Goal: Information Seeking & Learning: Compare options

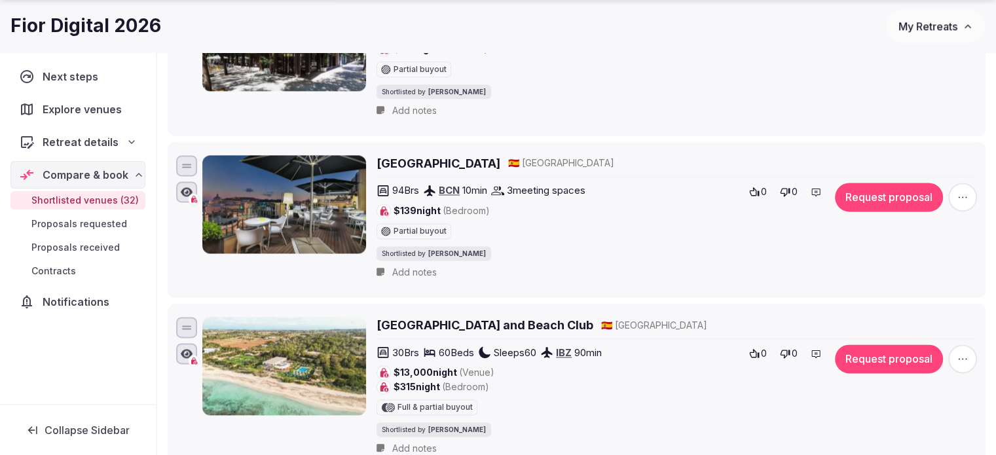
scroll to position [1769, 0]
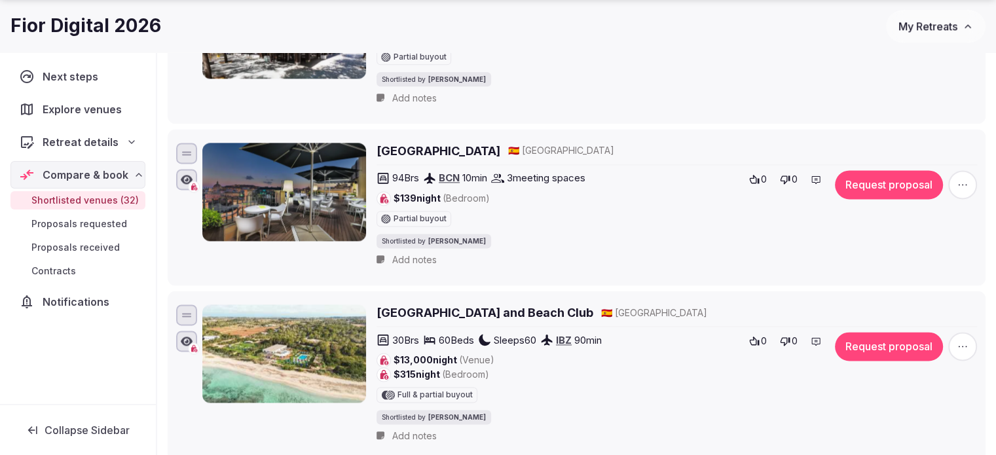
click at [63, 141] on span "Retreat details" at bounding box center [81, 142] width 76 height 16
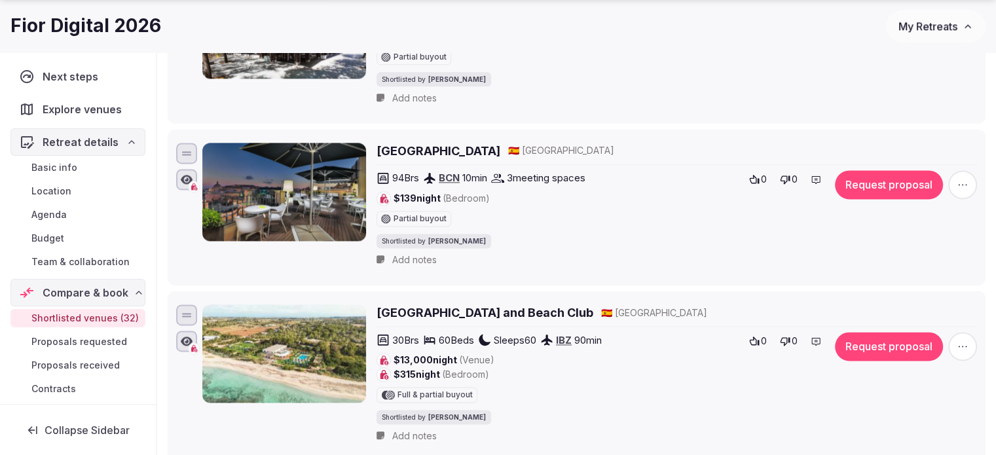
click at [71, 165] on span "Basic info" at bounding box center [54, 167] width 46 height 13
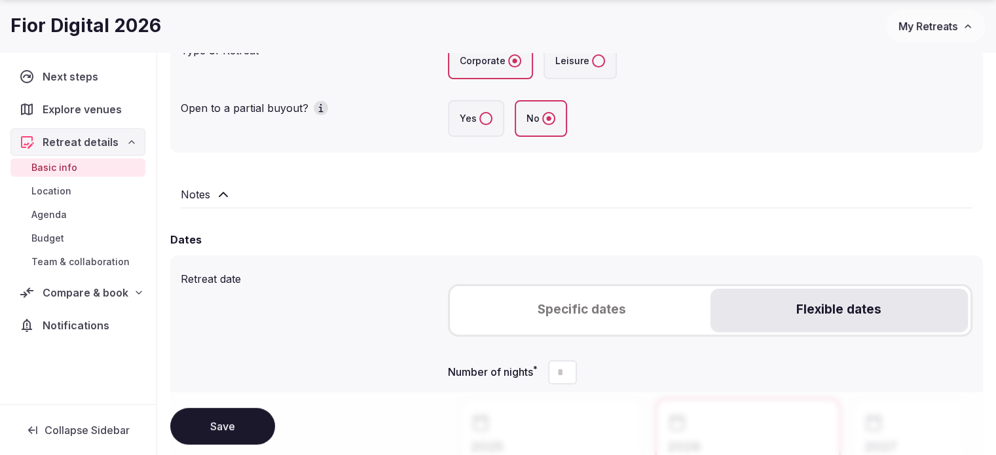
scroll to position [328, 0]
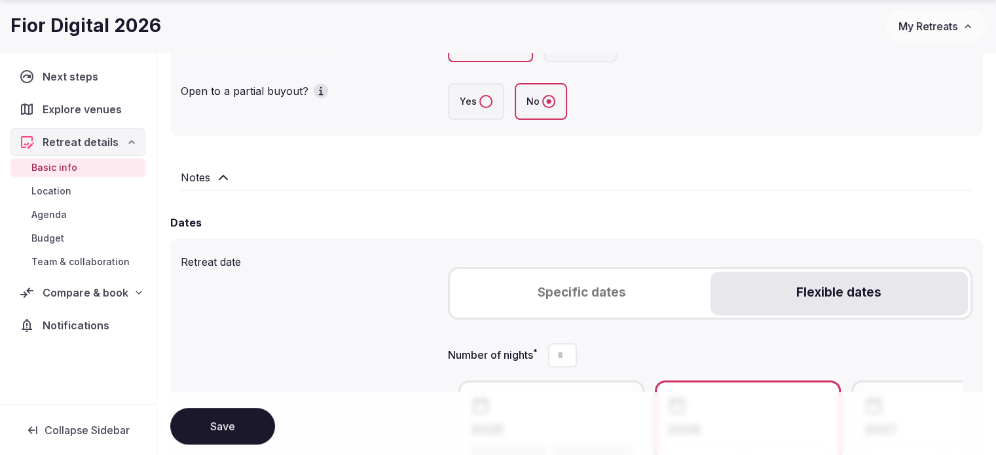
click at [227, 177] on icon at bounding box center [224, 178] width 16 height 16
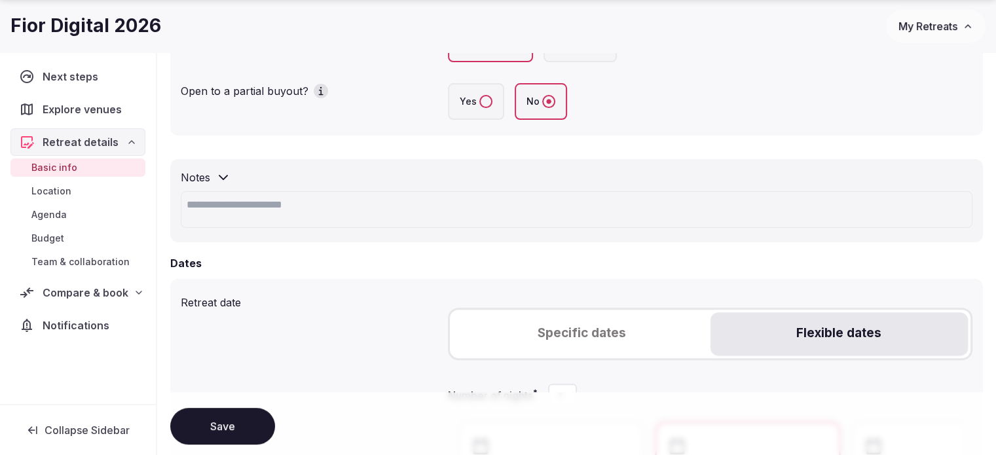
click at [227, 177] on icon at bounding box center [224, 178] width 16 height 16
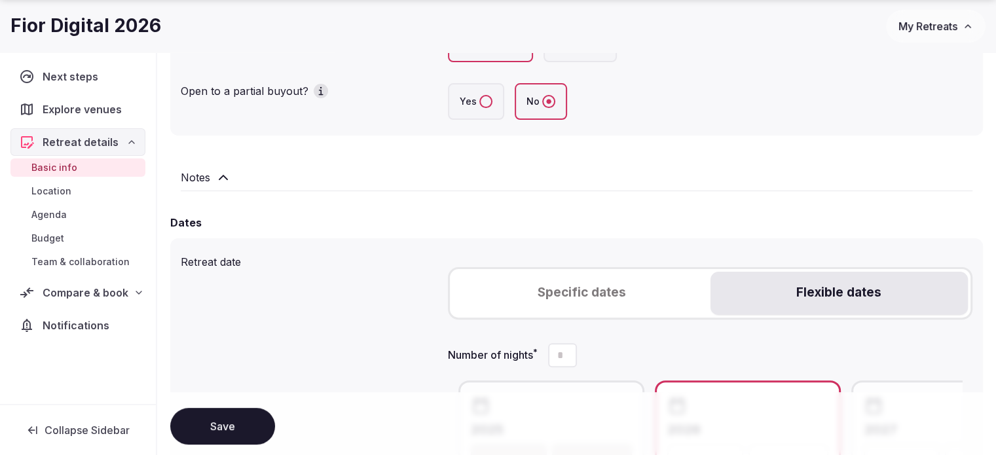
click at [318, 91] on icon "button" at bounding box center [320, 91] width 13 height 13
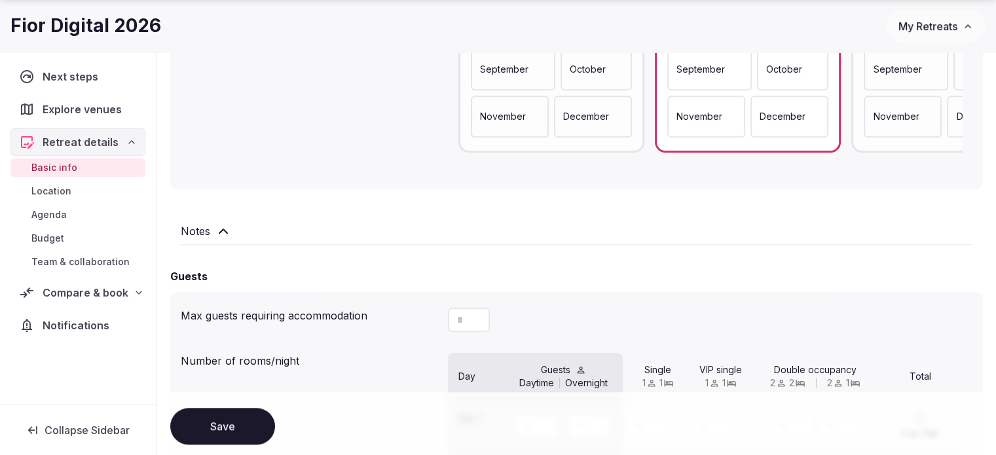
scroll to position [917, 0]
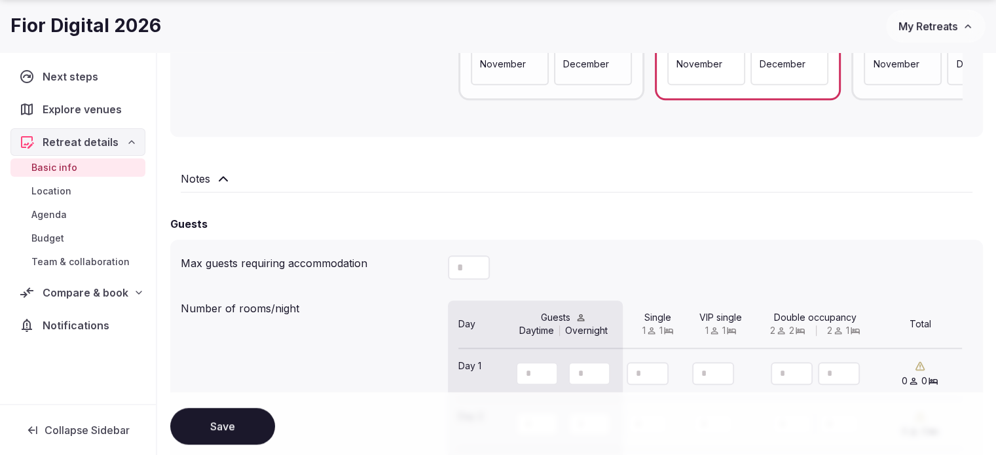
click at [208, 183] on h2 "Notes" at bounding box center [195, 179] width 29 height 16
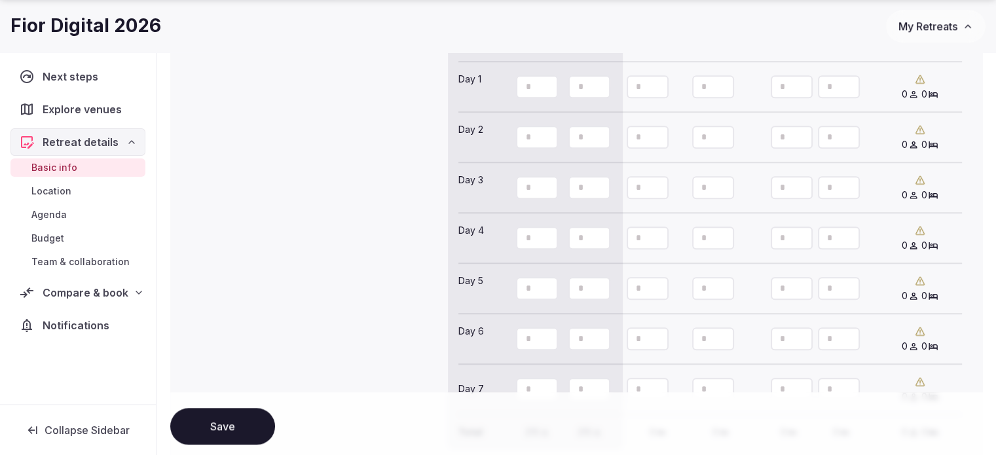
scroll to position [1441, 0]
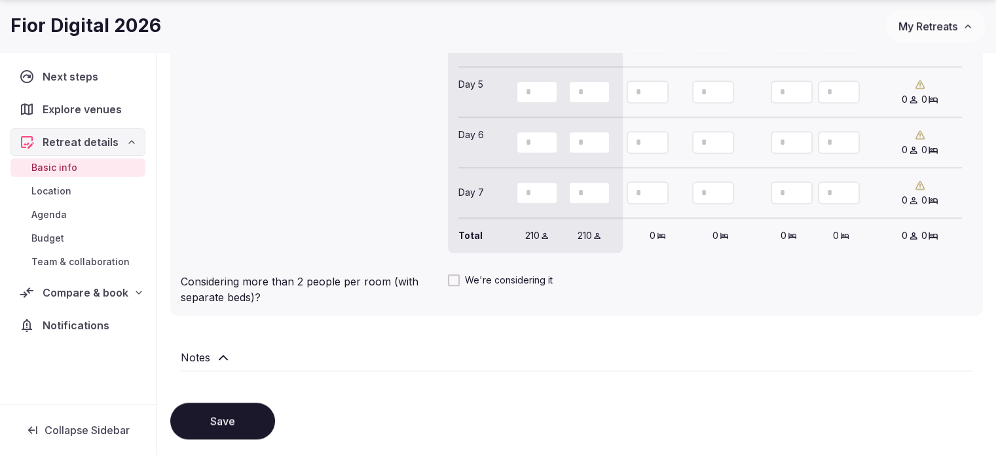
click at [214, 365] on div "Notes" at bounding box center [576, 360] width 813 height 43
click at [215, 341] on div "Notes" at bounding box center [576, 360] width 813 height 43
click at [216, 360] on icon at bounding box center [224, 358] width 16 height 16
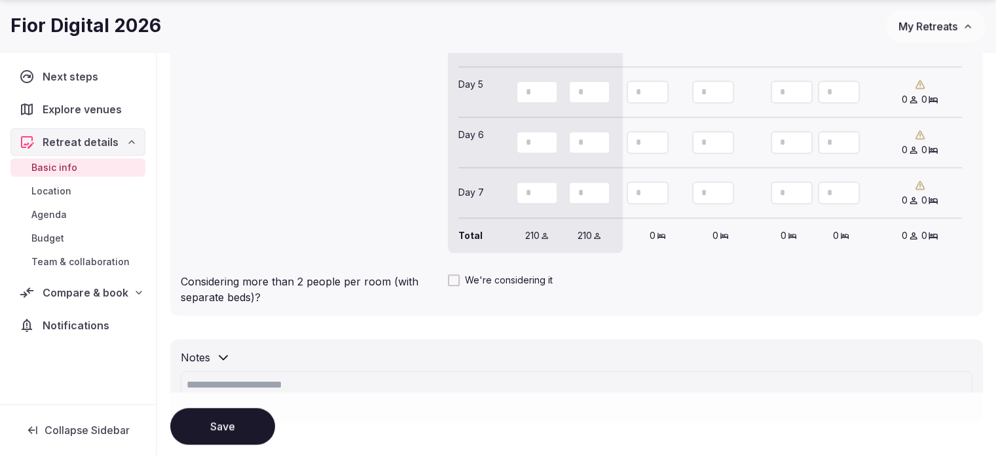
click at [60, 199] on link "Location" at bounding box center [77, 191] width 135 height 18
click at [55, 187] on span "Location" at bounding box center [51, 191] width 40 height 13
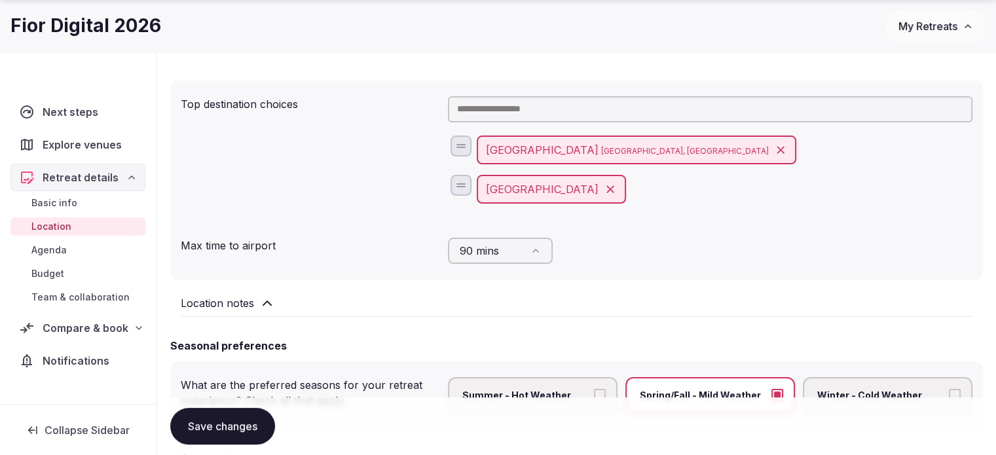
scroll to position [131, 0]
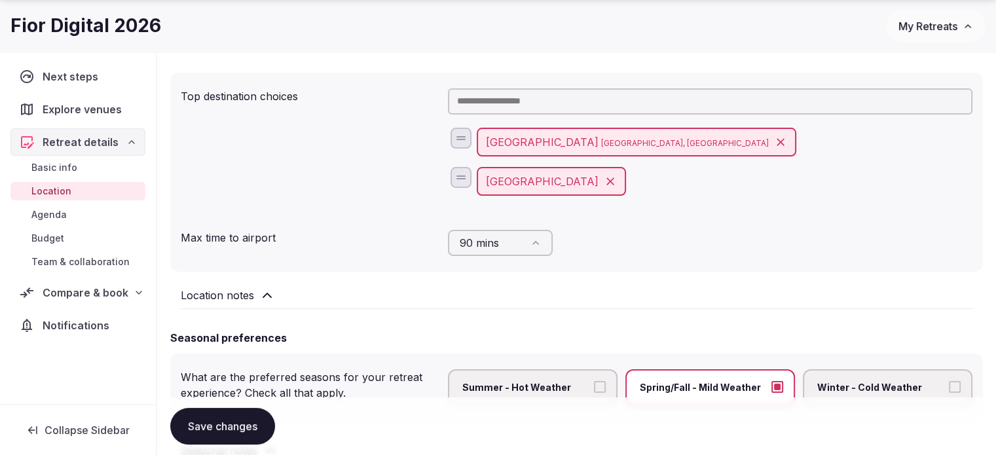
click at [236, 309] on div "Location notes" at bounding box center [576, 298] width 813 height 43
click at [240, 303] on div "Location notes" at bounding box center [576, 298] width 813 height 43
click at [242, 297] on h2 "Location notes" at bounding box center [217, 296] width 73 height 16
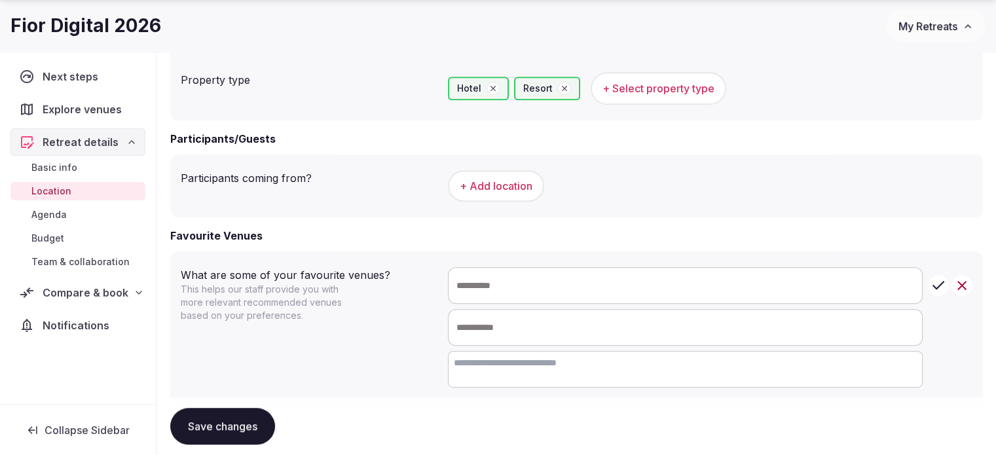
scroll to position [721, 0]
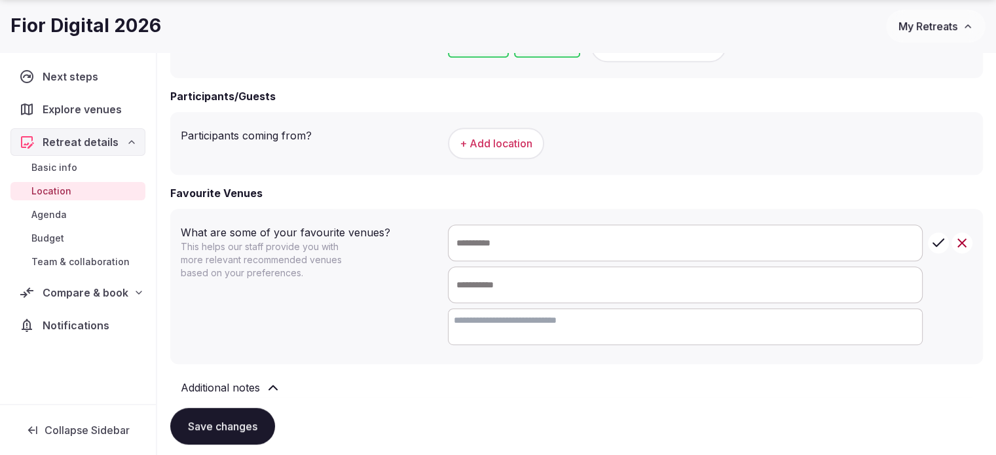
click at [55, 219] on span "Agenda" at bounding box center [48, 214] width 35 height 13
click at [56, 214] on span "Agenda" at bounding box center [48, 214] width 35 height 13
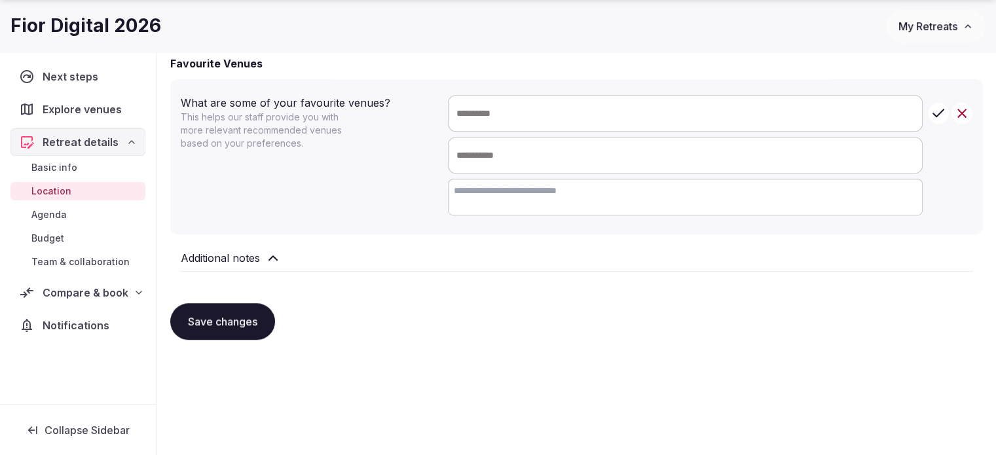
click at [39, 214] on span "Agenda" at bounding box center [48, 214] width 35 height 13
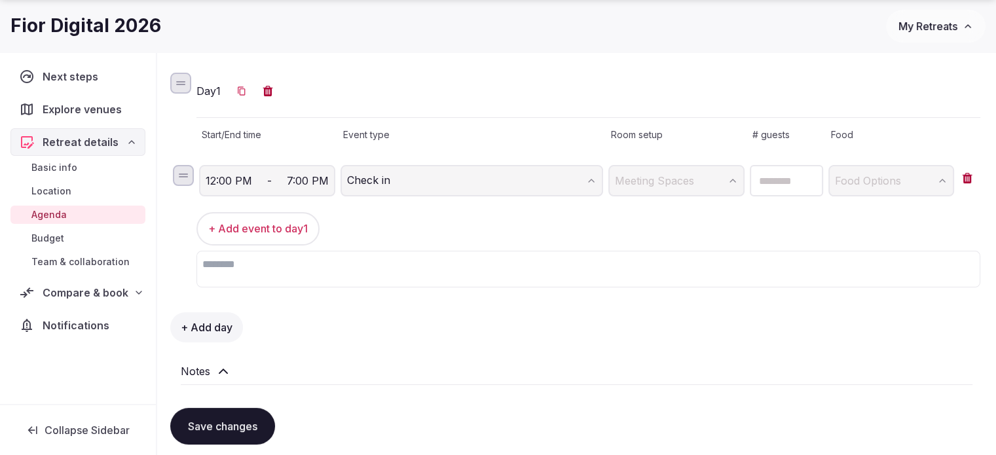
scroll to position [197, 0]
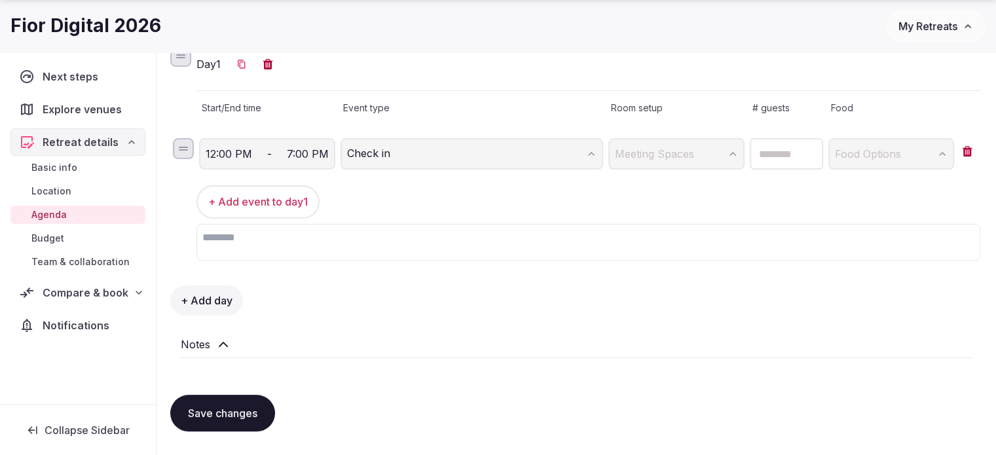
click at [200, 351] on div "Day 1 Start/End time Event type Room setup # guests Food 12:00 PM - 7:00 PM Che…" at bounding box center [576, 207] width 813 height 344
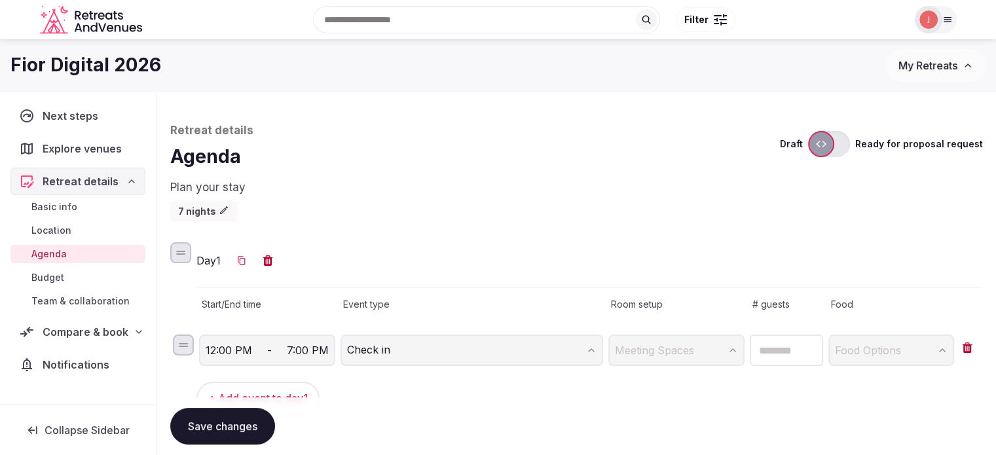
scroll to position [262, 0]
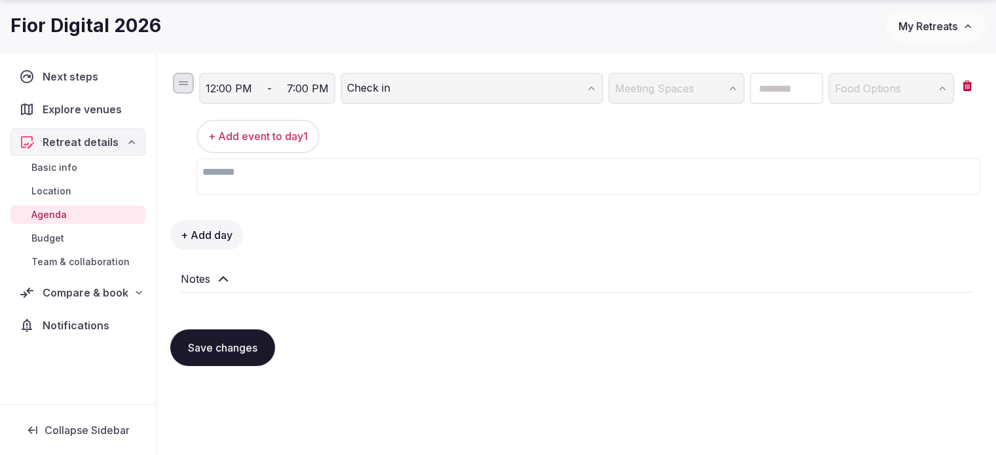
click at [227, 282] on icon at bounding box center [224, 279] width 16 height 16
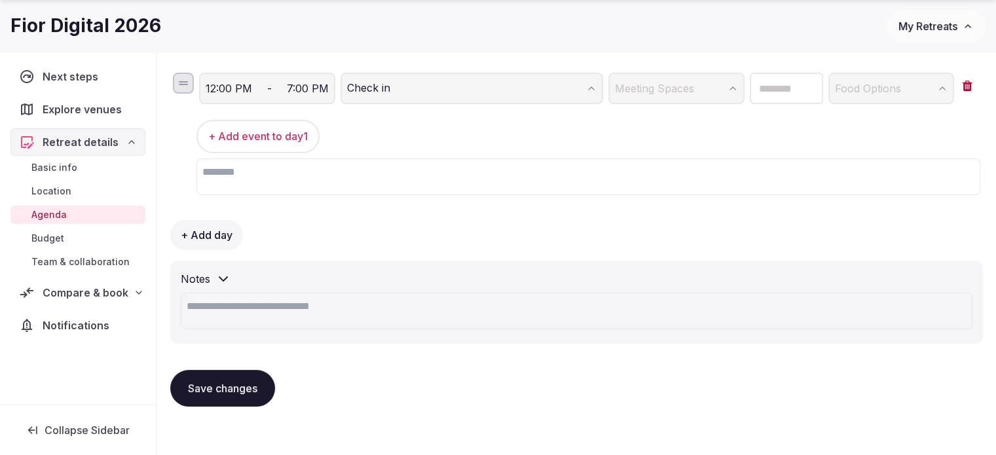
click at [37, 240] on span "Budget" at bounding box center [47, 238] width 33 height 13
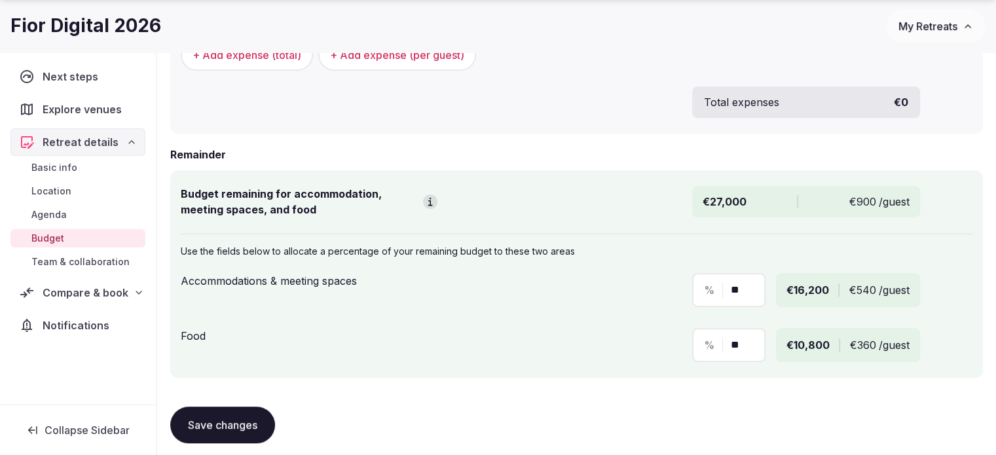
scroll to position [655, 0]
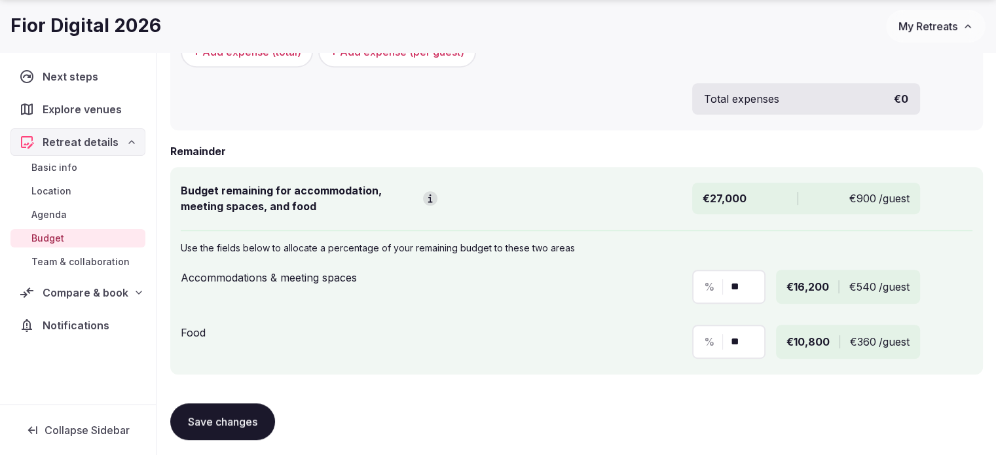
click at [60, 293] on span "Compare & book" at bounding box center [86, 293] width 86 height 16
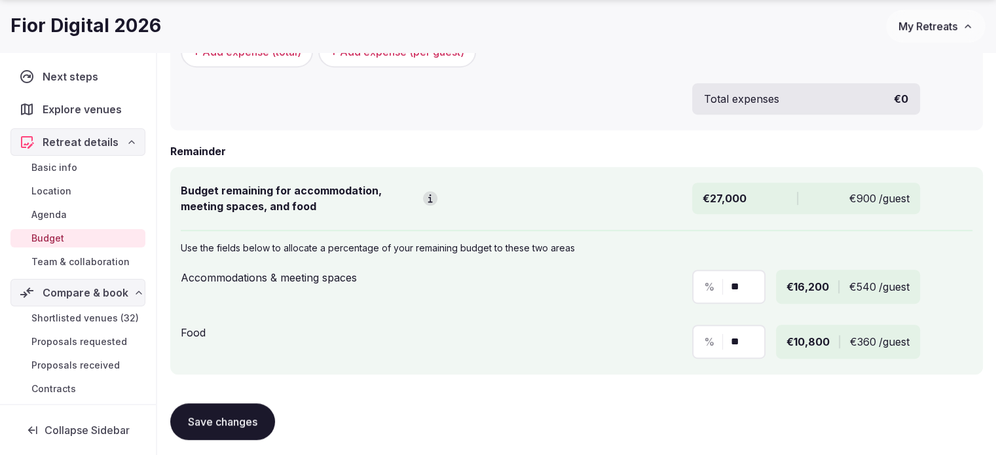
click at [63, 319] on span "Shortlisted venues (32)" at bounding box center [84, 318] width 107 height 13
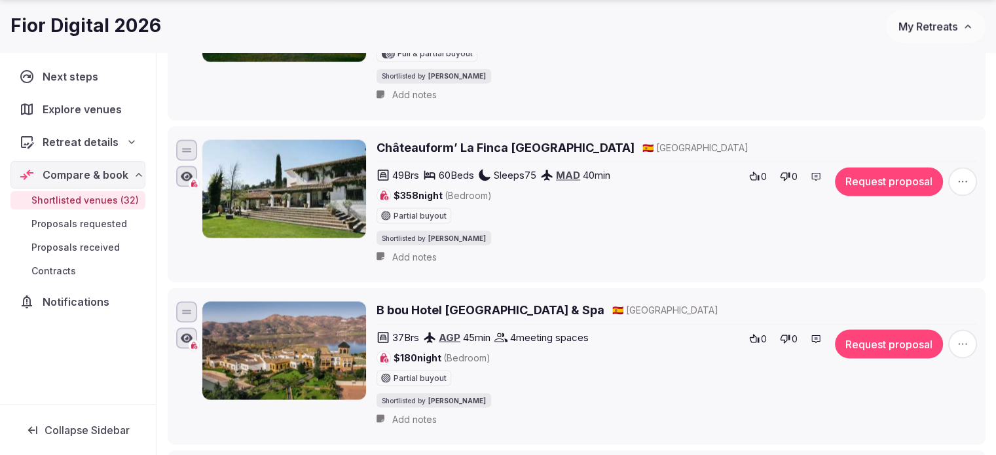
scroll to position [2293, 0]
